Goal: Task Accomplishment & Management: Manage account settings

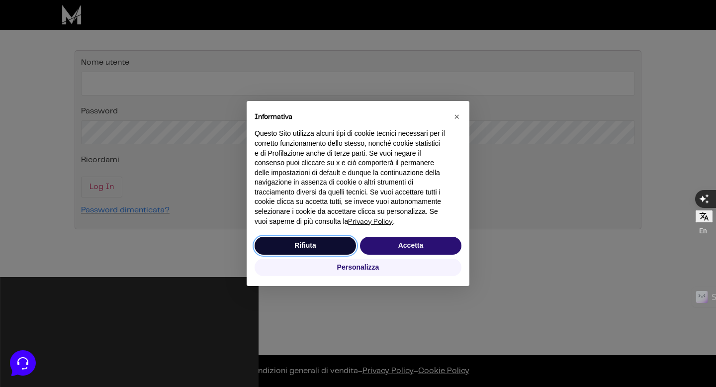
click at [329, 242] on button "Rifiuta" at bounding box center [304, 246] width 101 height 18
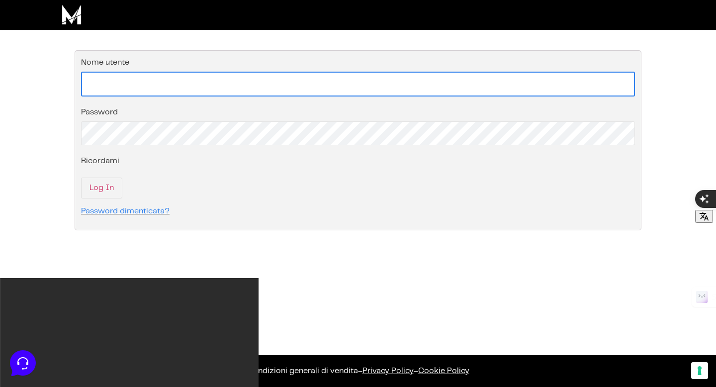
click at [157, 80] on input "Nome utente" at bounding box center [358, 84] width 554 height 25
type input "[EMAIL_ADDRESS][DOMAIN_NAME]"
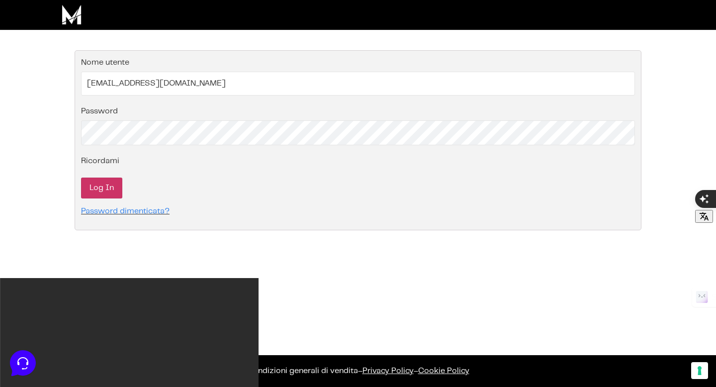
click at [109, 187] on input "Log In" at bounding box center [101, 187] width 41 height 21
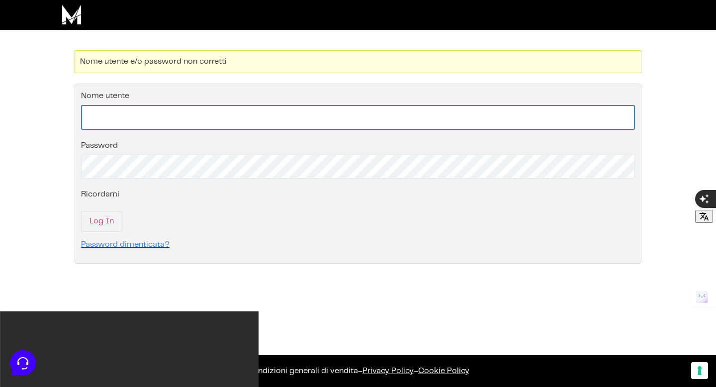
click at [159, 112] on input "Nome utente" at bounding box center [358, 117] width 554 height 25
type input "[EMAIL_ADDRESS][DOMAIN_NAME]"
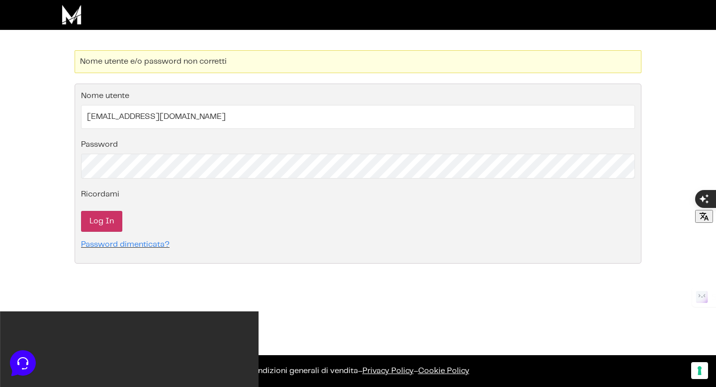
click at [108, 225] on input "Log In" at bounding box center [101, 221] width 41 height 21
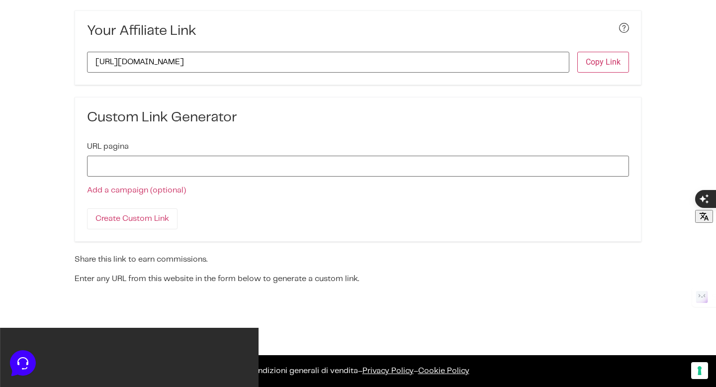
scroll to position [75, 0]
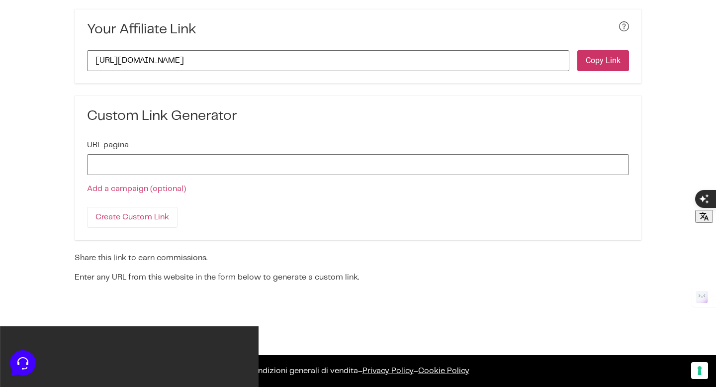
click at [603, 59] on button "Copy Link" at bounding box center [603, 60] width 52 height 21
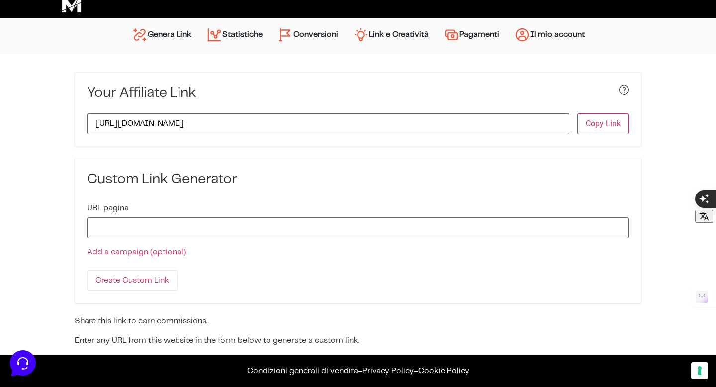
scroll to position [0, 0]
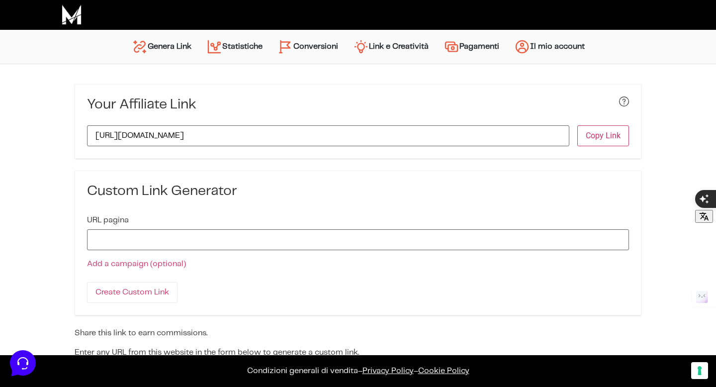
click at [541, 49] on link "Il mio account" at bounding box center [548, 47] width 85 height 24
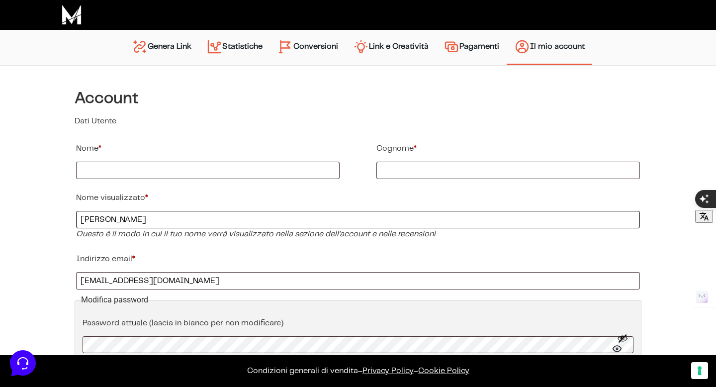
click at [146, 216] on input "[PERSON_NAME]" at bounding box center [357, 219] width 563 height 17
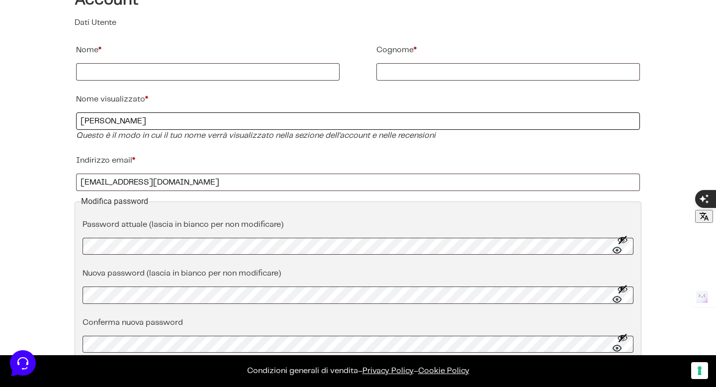
scroll to position [119, 0]
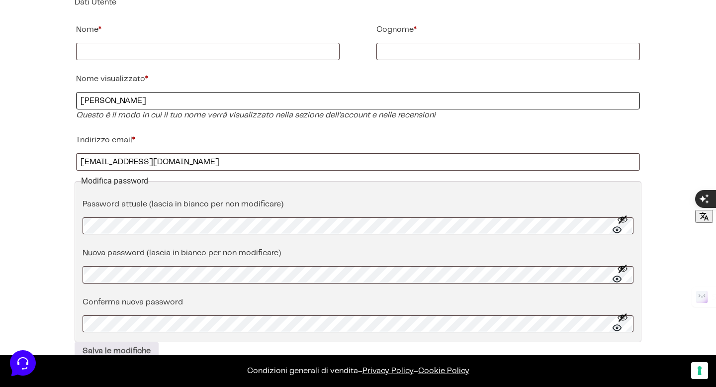
type input "[PERSON_NAME]"
click at [68, 320] on div "Bacheca Ordini Download Indirizzi Metodi di pagamento Dettagli account Esci Acc…" at bounding box center [358, 167] width 716 height 441
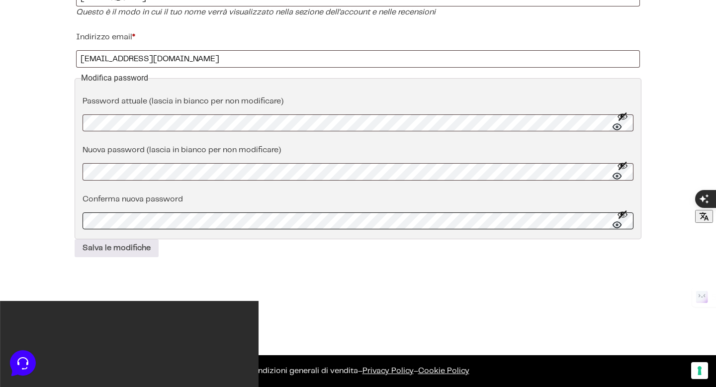
scroll to position [224, 0]
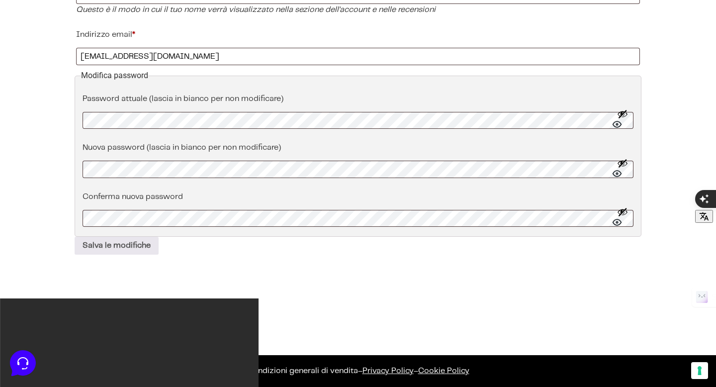
click at [620, 220] on button "Mostra password" at bounding box center [622, 218] width 11 height 24
click at [617, 173] on button "Mostra password" at bounding box center [622, 170] width 11 height 24
click at [131, 246] on button "Salva le modifiche" at bounding box center [117, 246] width 84 height 18
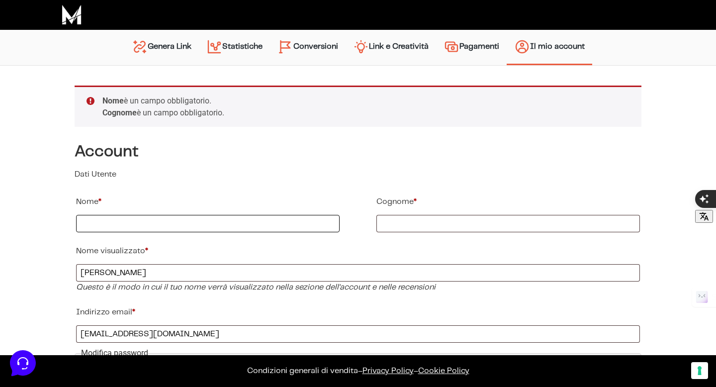
click at [178, 219] on input "Nome *" at bounding box center [207, 223] width 263 height 17
type input "Giacomo"
click at [405, 221] on input "Cognome *" at bounding box center [507, 223] width 263 height 17
type input "Treggiari"
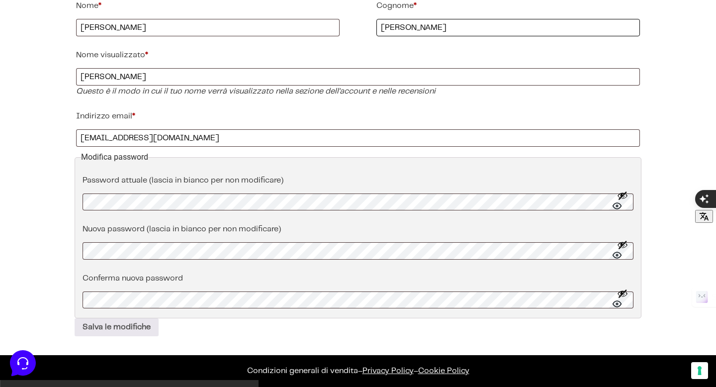
scroll to position [199, 0]
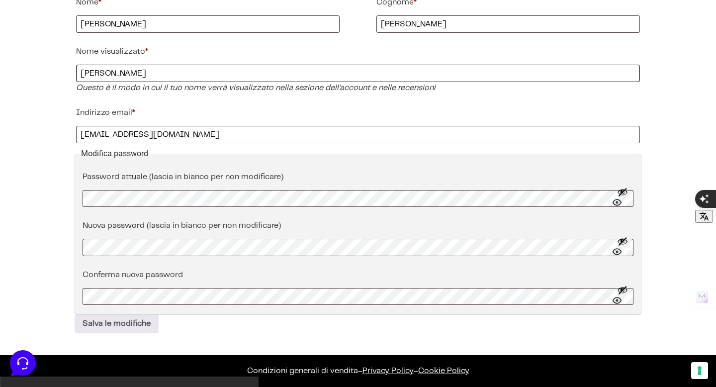
click at [147, 71] on input "Giacomo Treggiani" at bounding box center [357, 73] width 563 height 17
type input "Giacomo Treggiari"
click at [135, 324] on button "Salva le modifiche" at bounding box center [117, 324] width 84 height 18
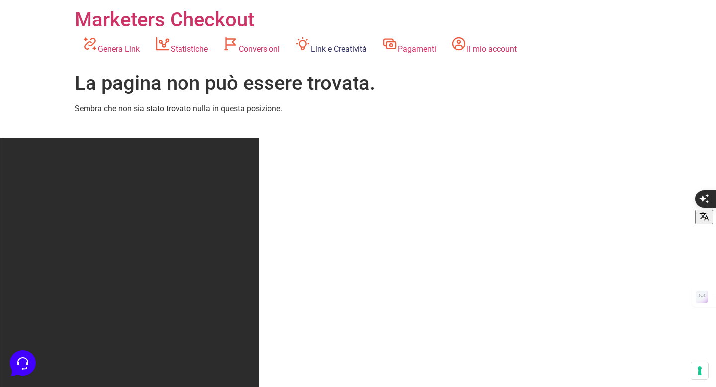
click at [339, 47] on link "Link e Creatività" at bounding box center [330, 45] width 87 height 27
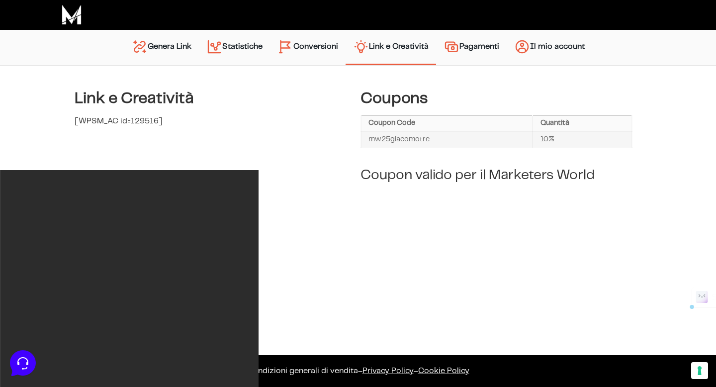
drag, startPoint x: 429, startPoint y: 138, endPoint x: 345, endPoint y: 136, distance: 84.0
click at [345, 136] on div "Link e Creatività [WPSM_AC id=129516] Coupons Coupon Code Quantità mw25giacomot…" at bounding box center [358, 110] width 716 height 88
click at [334, 151] on div "Link e Creatività [WPSM_AC id=129516] Coupons Coupon Code Quantità mw25giacomot…" at bounding box center [358, 110] width 716 height 88
click at [318, 51] on link "Conversioni" at bounding box center [308, 47] width 76 height 25
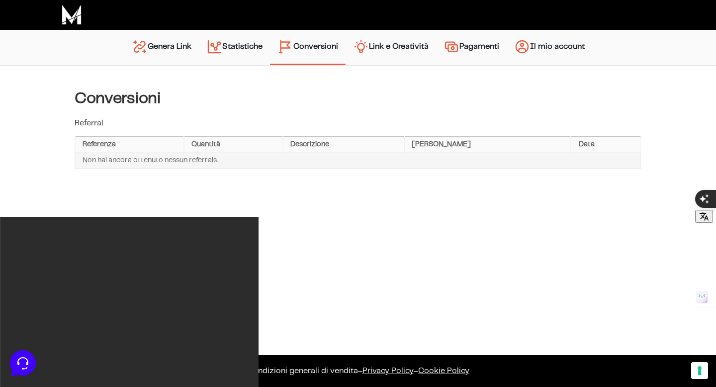
click at [234, 43] on link "Statistiche" at bounding box center [234, 47] width 71 height 25
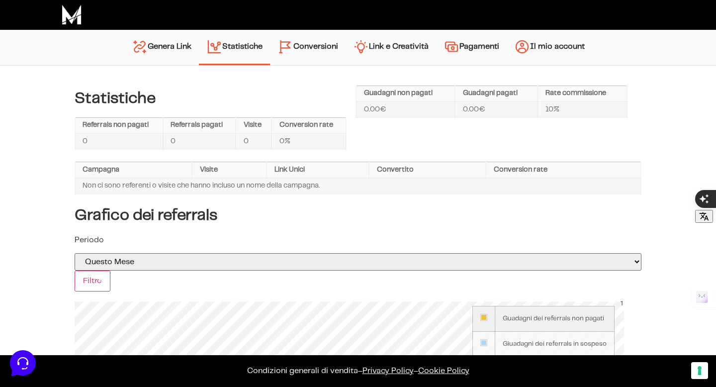
click at [471, 46] on link "Pagamenti" at bounding box center [471, 47] width 71 height 25
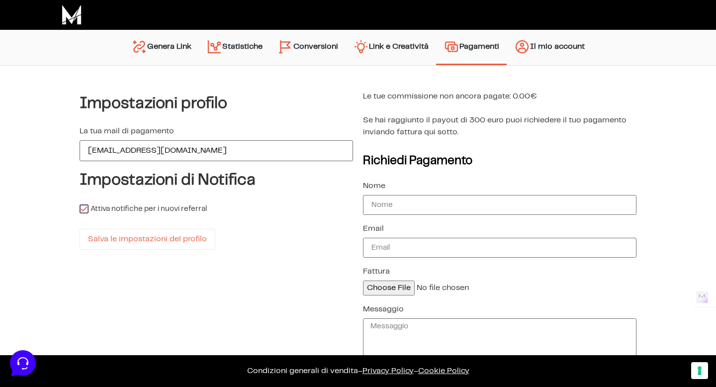
click at [386, 44] on link "Link e Creatività" at bounding box center [390, 47] width 90 height 25
